Goal: Information Seeking & Learning: Compare options

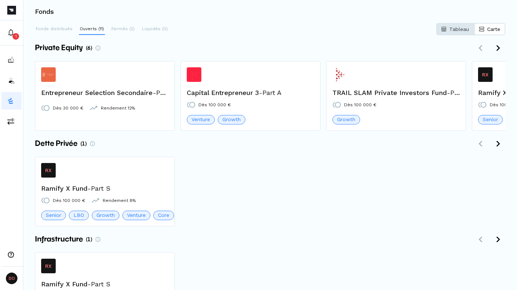
click at [457, 26] on p "Tableau" at bounding box center [460, 28] width 20 height 7
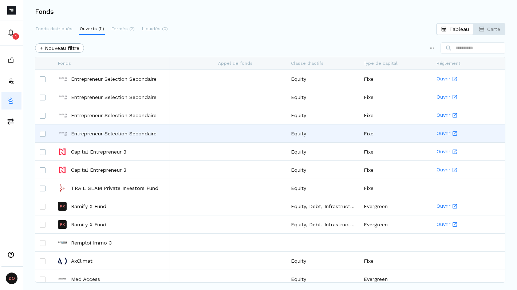
scroll to position [0, 710]
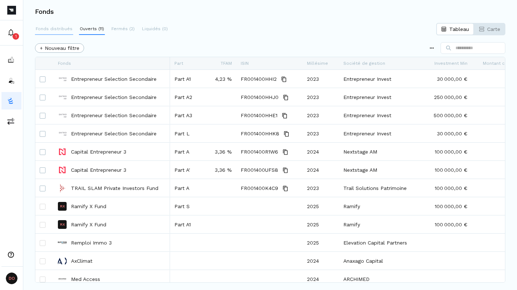
click at [60, 31] on p "Fonds distribués" at bounding box center [54, 28] width 37 height 7
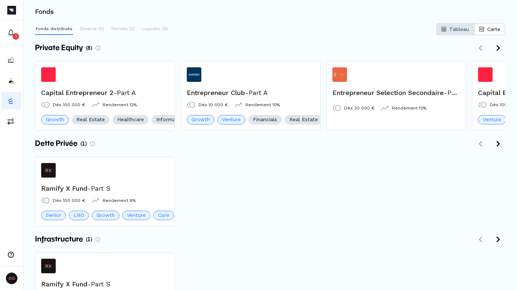
click at [461, 30] on p "Tableau" at bounding box center [460, 28] width 20 height 7
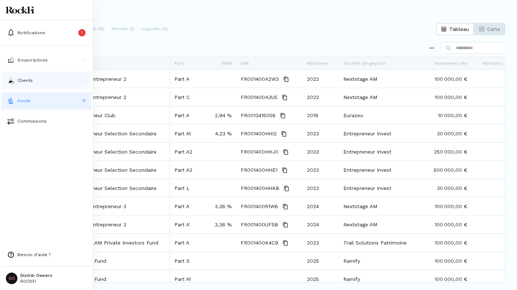
click at [22, 81] on p "Clients" at bounding box center [24, 80] width 15 height 7
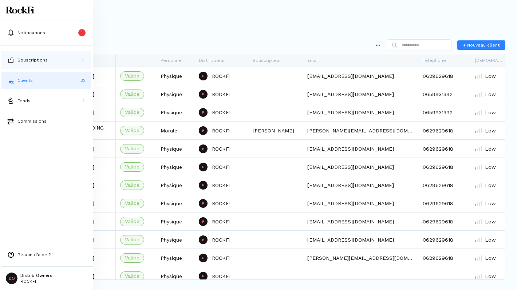
click at [24, 58] on p "Souscriptions" at bounding box center [32, 60] width 30 height 7
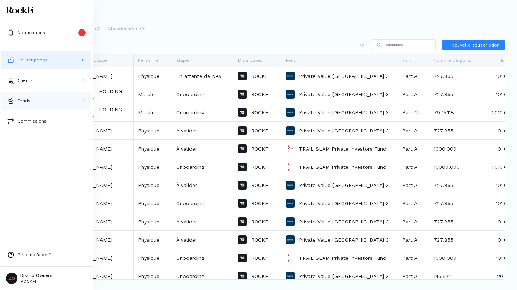
click at [29, 102] on p "Fonds" at bounding box center [23, 101] width 13 height 7
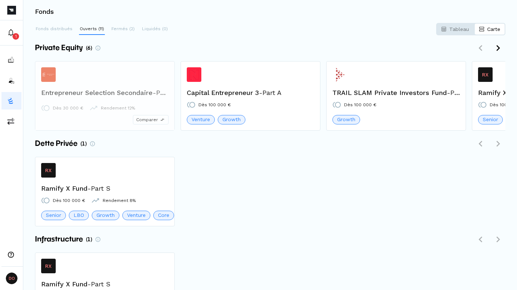
click at [72, 91] on div "Comparer" at bounding box center [104, 107] width 139 height 47
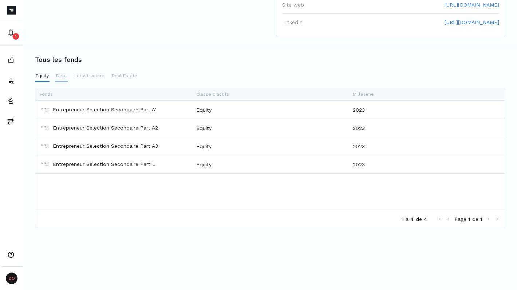
click at [64, 75] on p "Debt" at bounding box center [61, 75] width 11 height 7
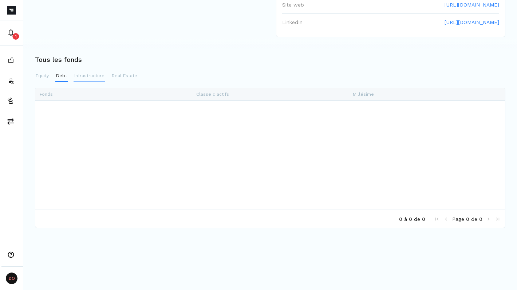
click at [99, 78] on p "Infrastructure" at bounding box center [89, 75] width 30 height 7
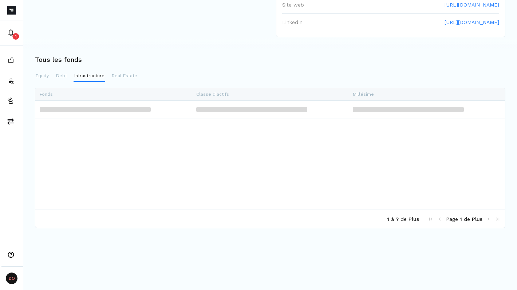
click at [136, 76] on div "Equity Debt Infrastructure Real Estate" at bounding box center [270, 76] width 471 height 12
click at [42, 75] on p "Equity" at bounding box center [42, 75] width 13 height 7
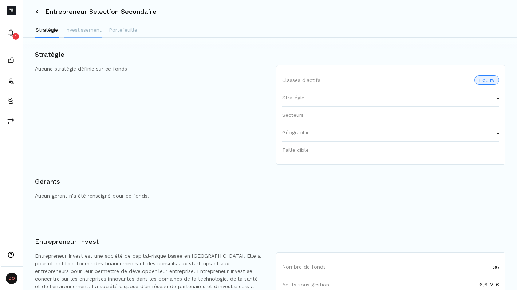
click at [84, 31] on p "Investissement" at bounding box center [83, 30] width 36 height 8
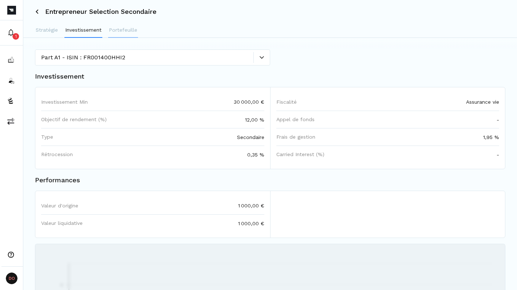
click at [124, 31] on p "Portefeuille" at bounding box center [123, 30] width 28 height 8
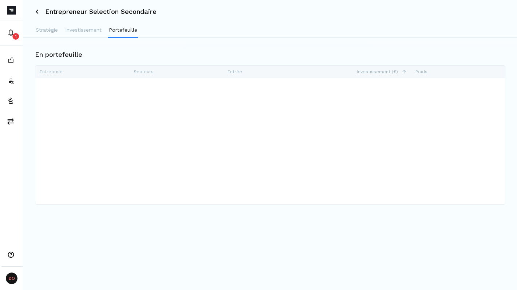
click at [38, 11] on icon at bounding box center [37, 11] width 4 height 4
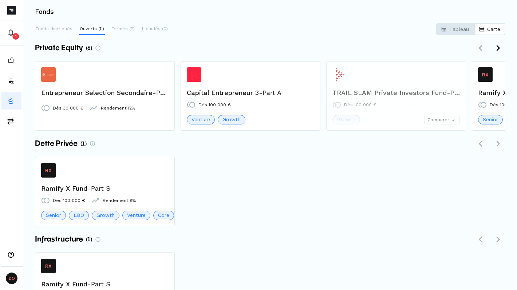
click at [439, 121] on span "Comparer" at bounding box center [439, 120] width 22 height 7
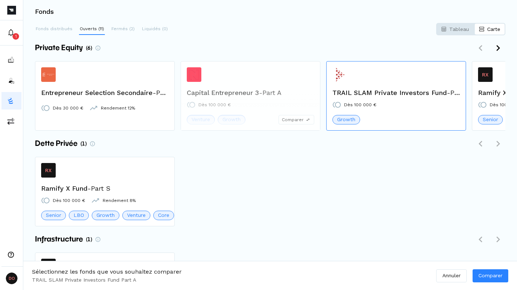
click at [295, 118] on span "Comparer" at bounding box center [293, 120] width 22 height 7
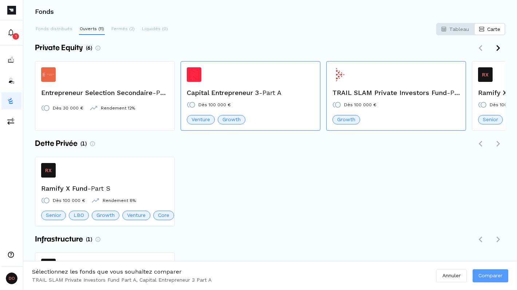
click at [495, 274] on span "Comparer" at bounding box center [491, 276] width 24 height 8
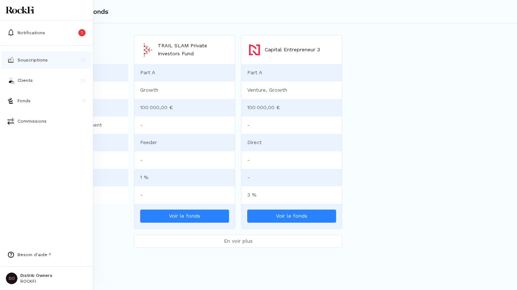
click at [24, 64] on button "Souscriptions 33" at bounding box center [46, 59] width 90 height 17
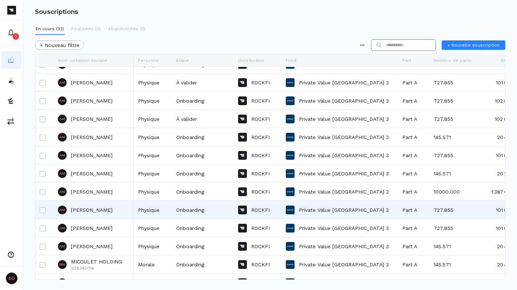
scroll to position [316, 0]
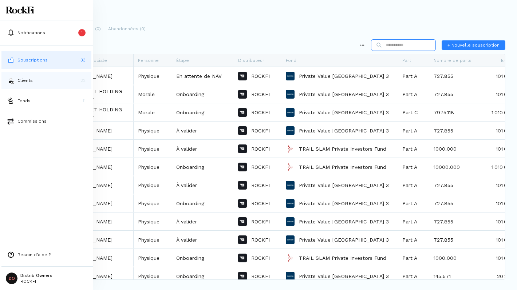
click at [9, 79] on img at bounding box center [10, 80] width 7 height 7
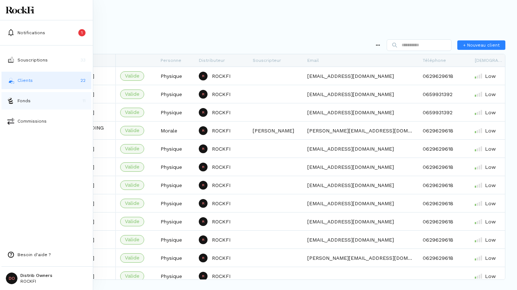
click at [25, 100] on p "Fonds" at bounding box center [23, 101] width 13 height 7
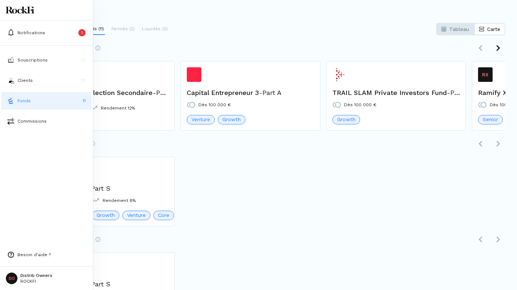
click at [12, 276] on html "0 Notifications 1 Souscriptions 33 Clients 22 Fonds 11 Commissions Besoin d'aid…" at bounding box center [258, 145] width 517 height 290
click at [37, 256] on p "Déconnexion" at bounding box center [36, 258] width 31 height 8
